Goal: Transaction & Acquisition: Book appointment/travel/reservation

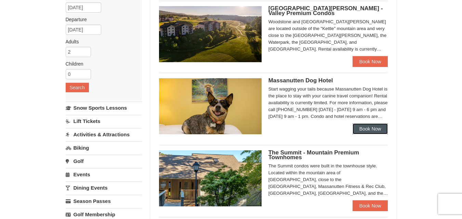
click at [373, 129] on link "Book Now" at bounding box center [370, 128] width 36 height 11
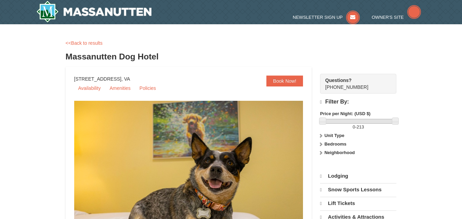
select select "10"
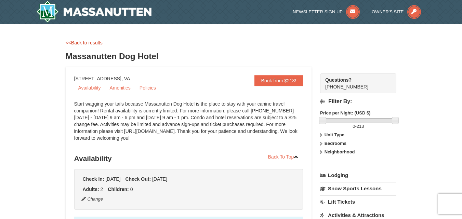
click at [86, 42] on link "<<Back to results" at bounding box center [84, 42] width 37 height 5
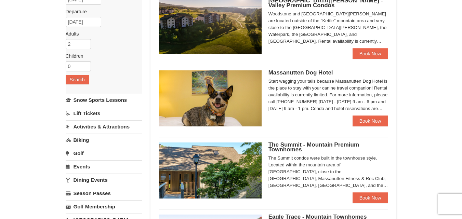
scroll to position [136, 0]
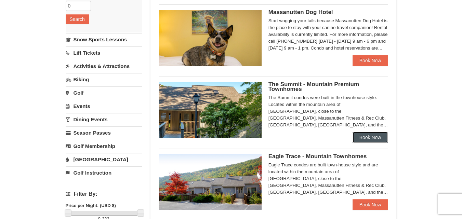
click at [379, 134] on link "Book Now" at bounding box center [370, 137] width 36 height 11
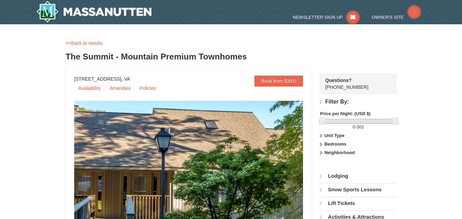
select select "10"
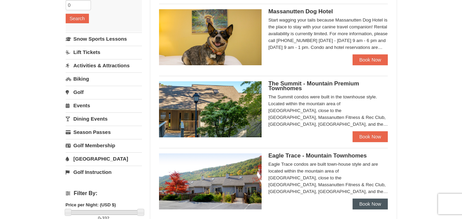
scroll to position [205, 0]
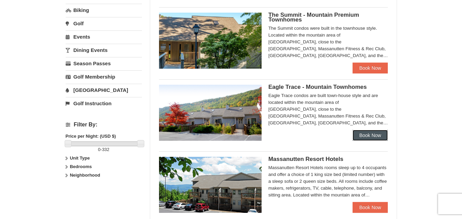
click at [371, 134] on link "Book Now" at bounding box center [370, 135] width 36 height 11
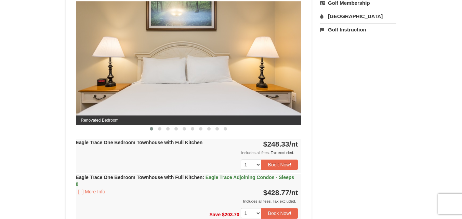
scroll to position [308, 0]
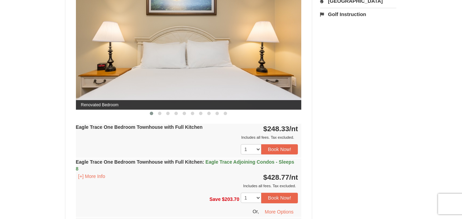
click at [274, 67] on img at bounding box center [189, 47] width 226 height 123
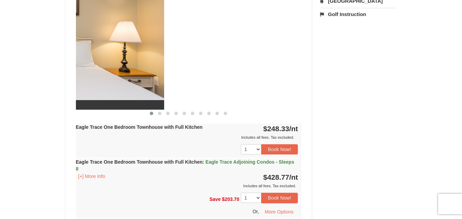
drag, startPoint x: 264, startPoint y: 69, endPoint x: 123, endPoint y: 55, distance: 141.9
click at [119, 55] on img at bounding box center [51, 47] width 226 height 123
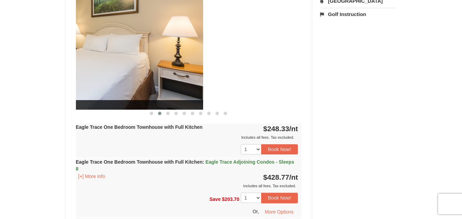
drag, startPoint x: 272, startPoint y: 75, endPoint x: 118, endPoint y: 64, distance: 154.6
click at [119, 64] on img at bounding box center [90, 47] width 226 height 123
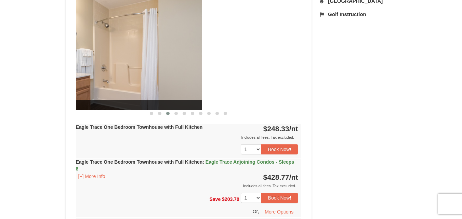
drag, startPoint x: 268, startPoint y: 80, endPoint x: 145, endPoint y: 64, distance: 124.1
click at [145, 64] on img at bounding box center [89, 47] width 226 height 123
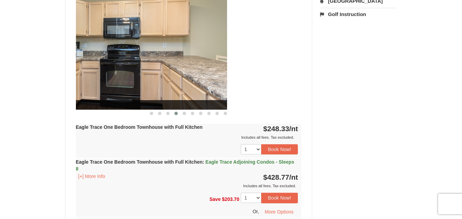
drag, startPoint x: 286, startPoint y: 71, endPoint x: 134, endPoint y: 67, distance: 151.8
click at [135, 66] on img at bounding box center [114, 47] width 226 height 123
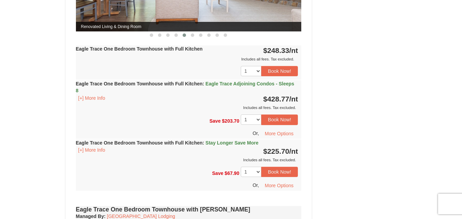
scroll to position [410, 0]
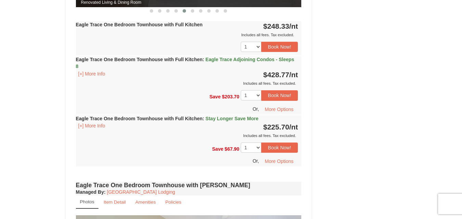
click at [240, 118] on span "Stay Longer Save More" at bounding box center [231, 118] width 53 height 5
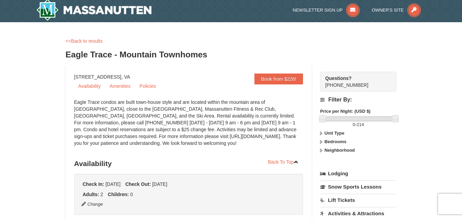
scroll to position [0, 0]
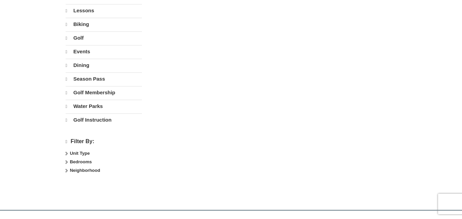
select select "10"
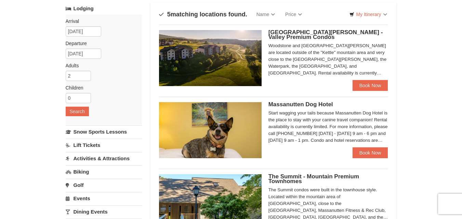
scroll to position [70, 0]
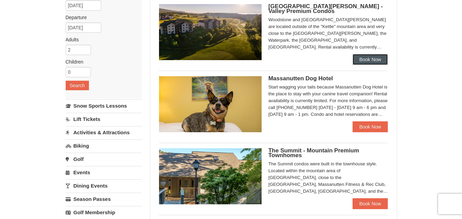
click at [374, 62] on link "Book Now" at bounding box center [370, 59] width 36 height 11
